Goal: Information Seeking & Learning: Learn about a topic

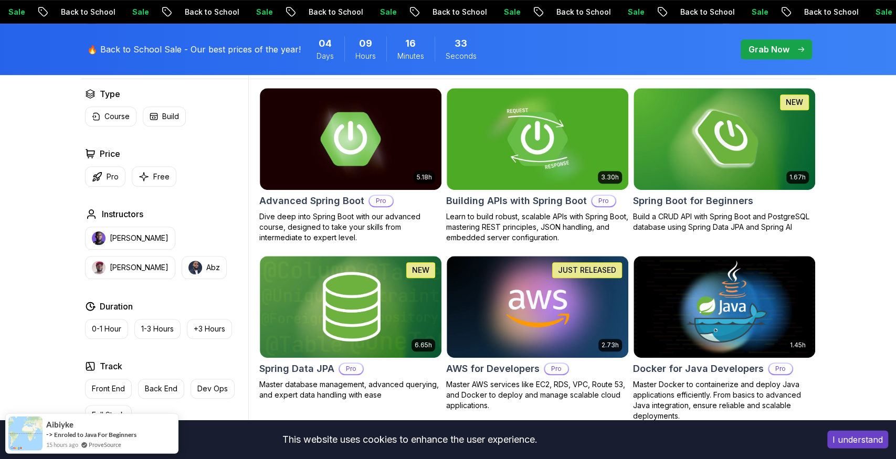
scroll to position [303, 0]
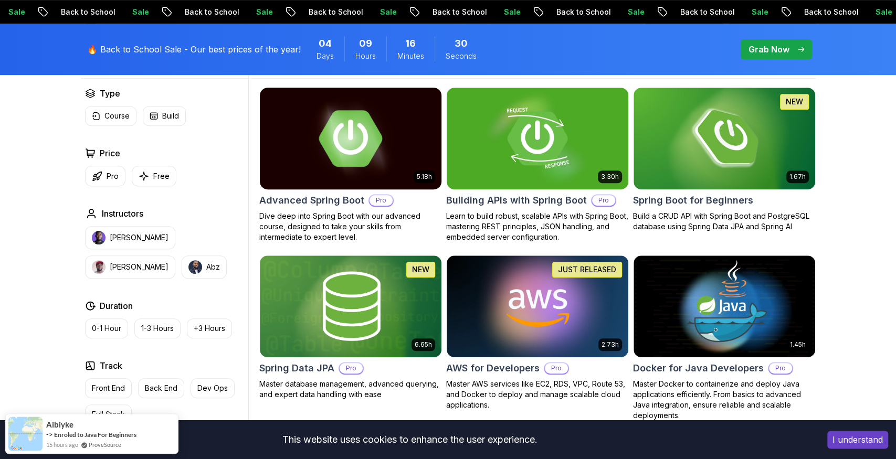
click at [350, 146] on img at bounding box center [350, 138] width 190 height 107
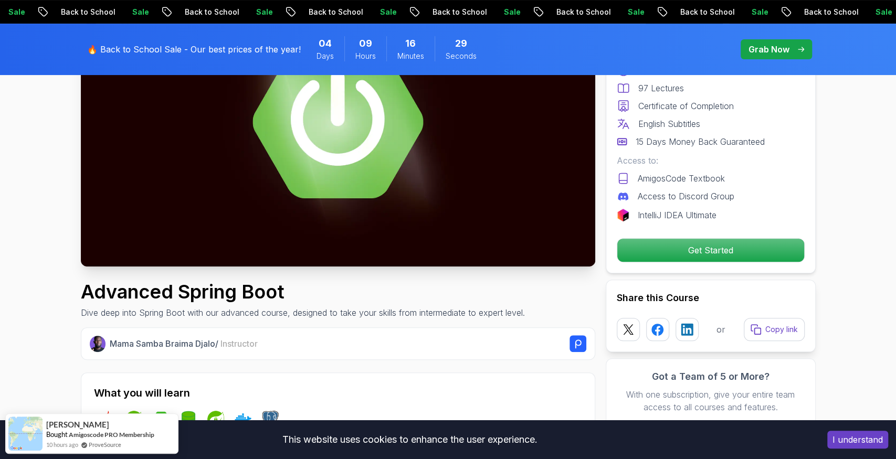
scroll to position [163, 0]
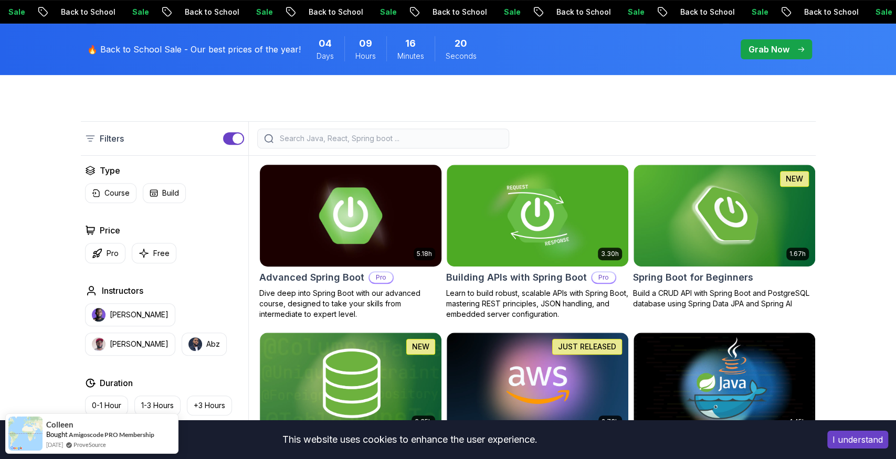
scroll to position [224, 0]
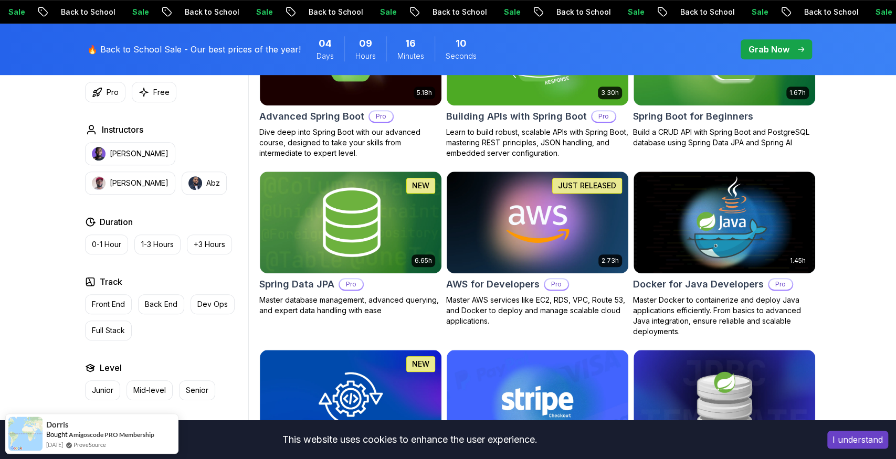
scroll to position [387, 0]
click at [544, 208] on img at bounding box center [537, 222] width 190 height 107
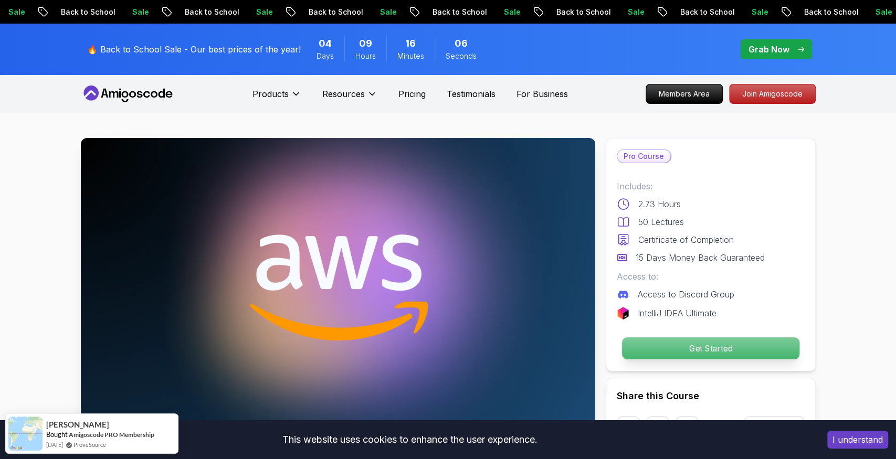
click at [682, 352] on p "Get Started" at bounding box center [709, 348] width 177 height 22
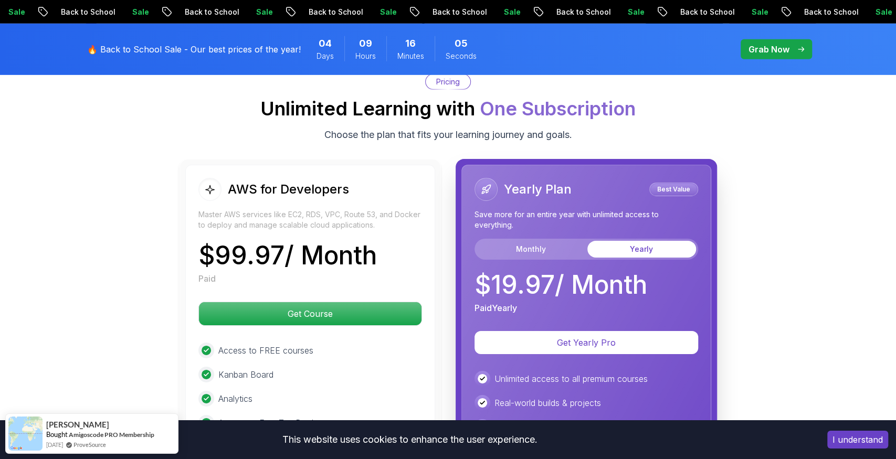
scroll to position [2207, 0]
